Goal: Book appointment/travel/reservation

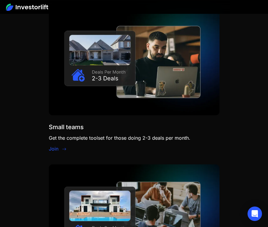
scroll to position [779, 0]
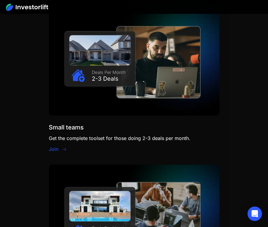
click at [57, 149] on link "Join" at bounding box center [54, 148] width 10 height 7
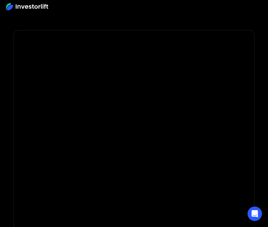
click at [172, 22] on section at bounding box center [134, 15] width 268 height 30
